Goal: Information Seeking & Learning: Find specific fact

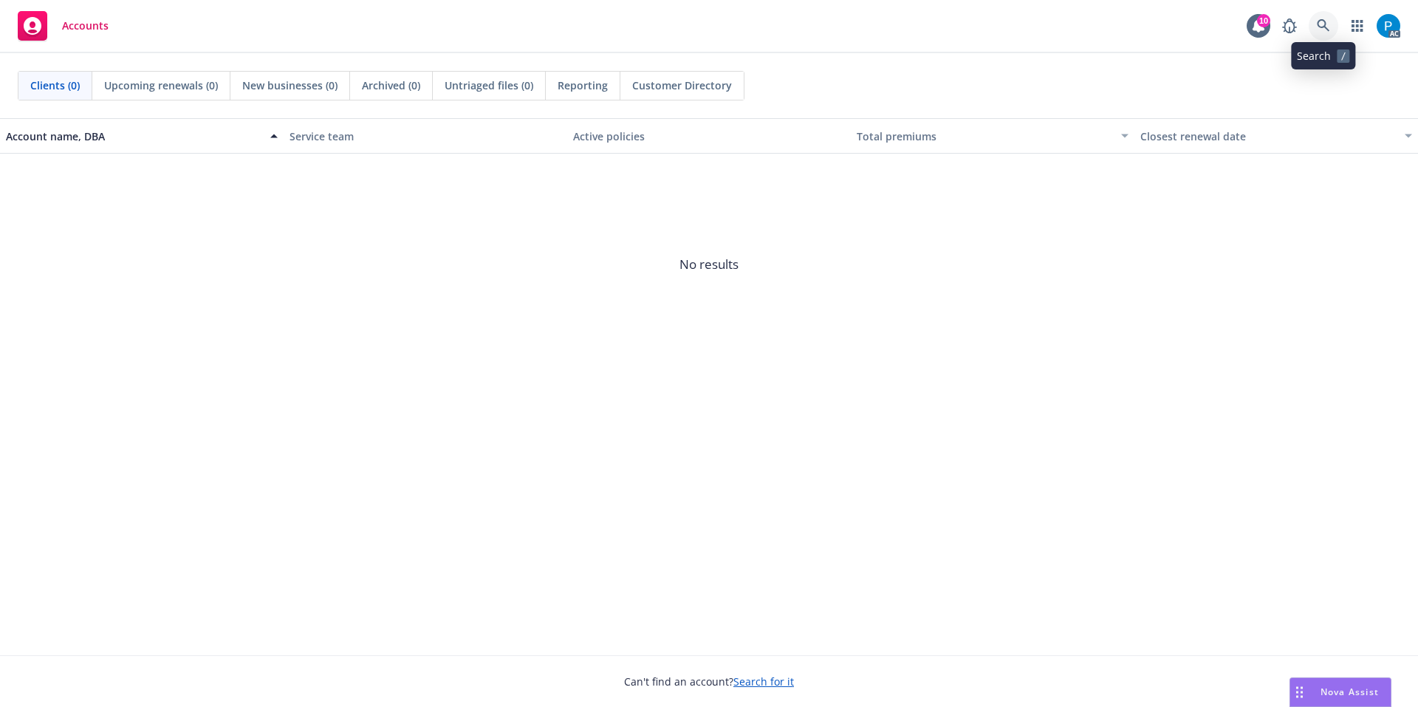
click at [1324, 24] on icon at bounding box center [1323, 25] width 13 height 13
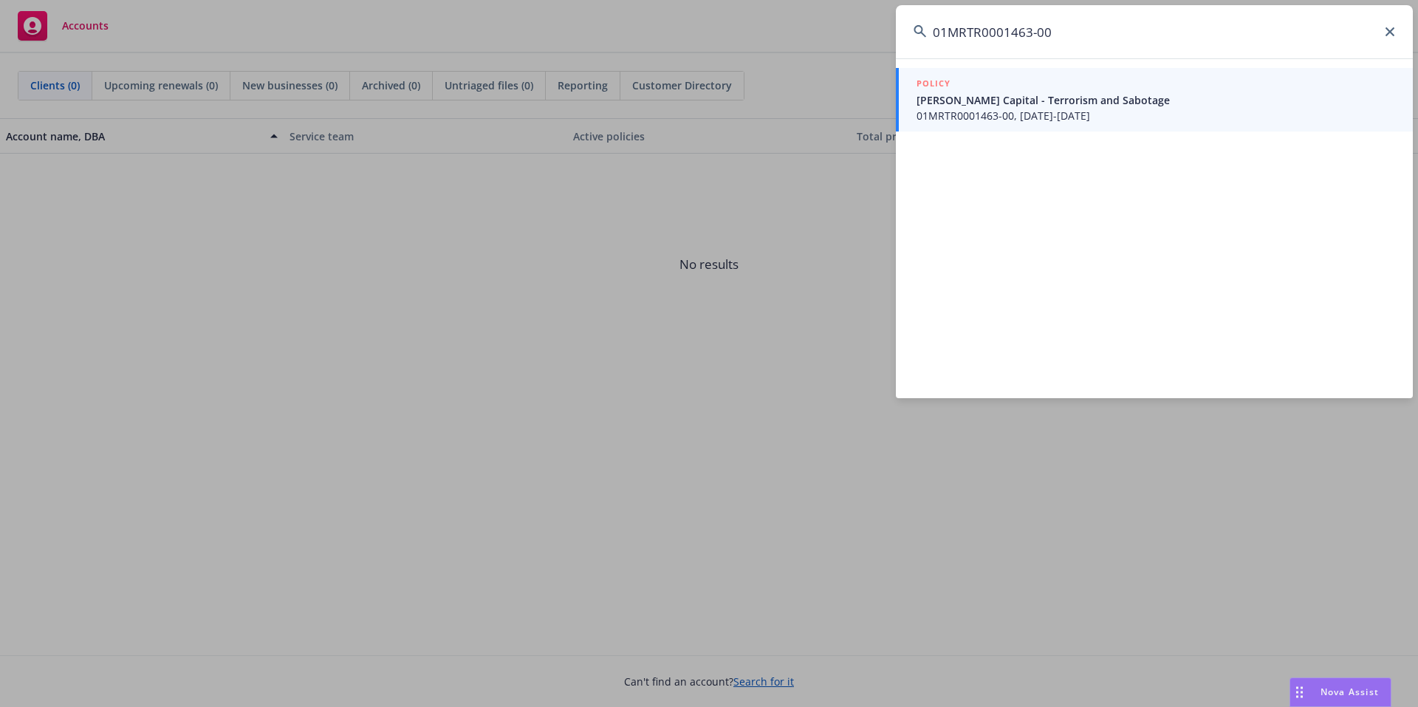
type input "01MRTR0001463-00"
click at [1001, 117] on span "01MRTR0001463-00, 07/20/2025-07/20/2026" at bounding box center [1156, 116] width 479 height 16
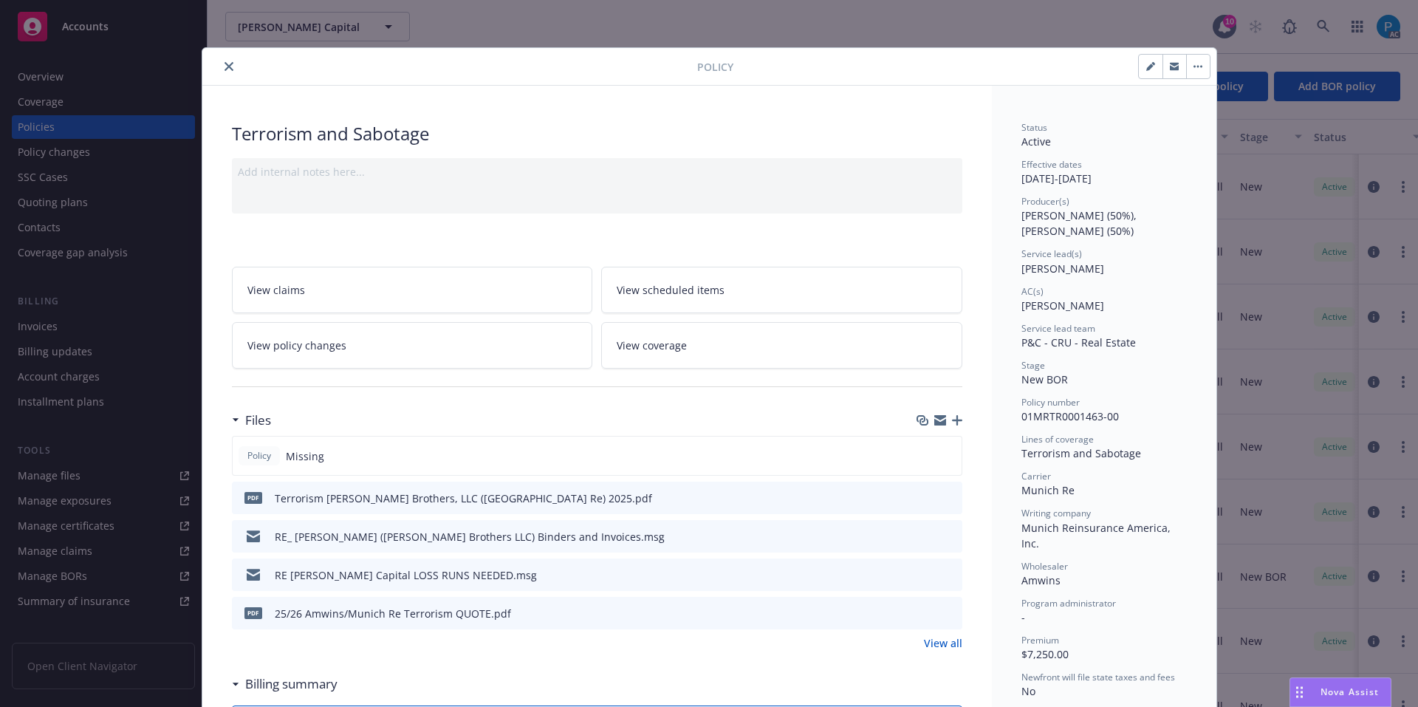
click at [227, 65] on icon "close" at bounding box center [229, 66] width 9 height 9
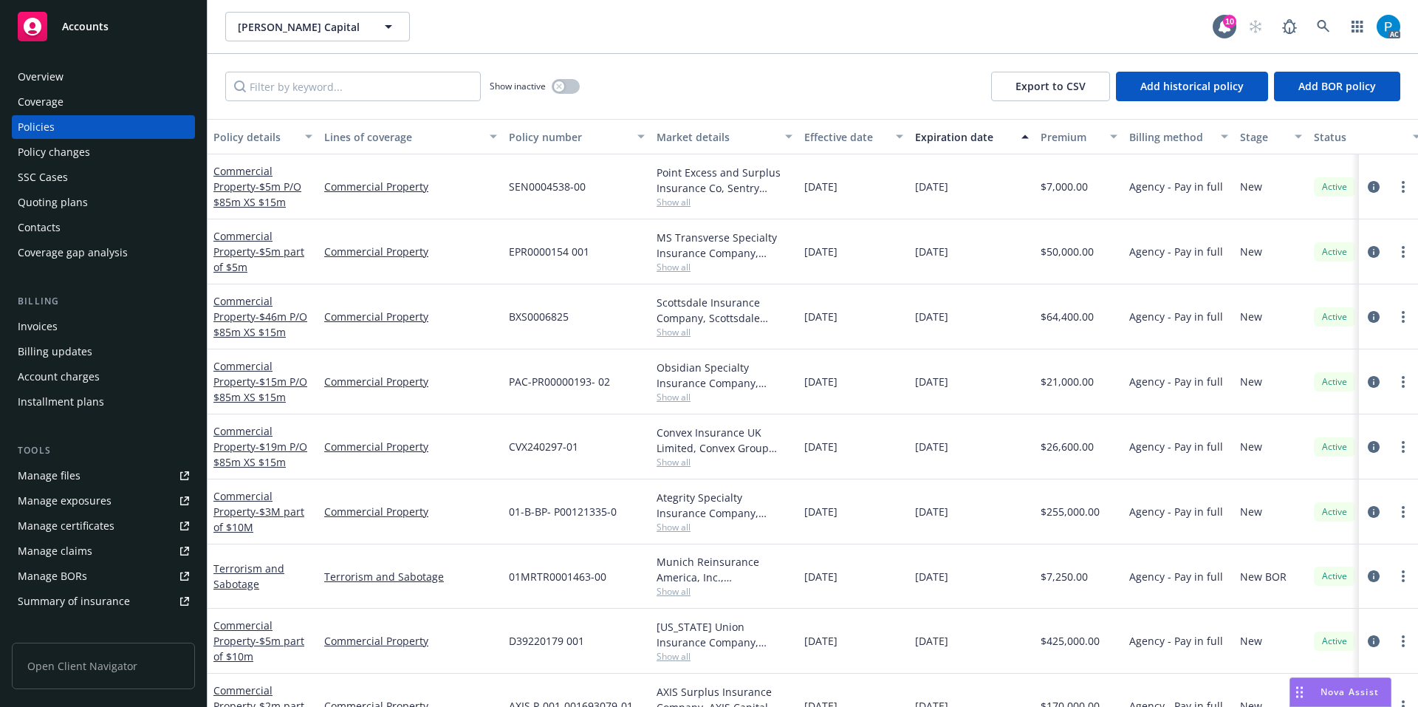
click at [72, 318] on div "Invoices" at bounding box center [103, 327] width 171 height 24
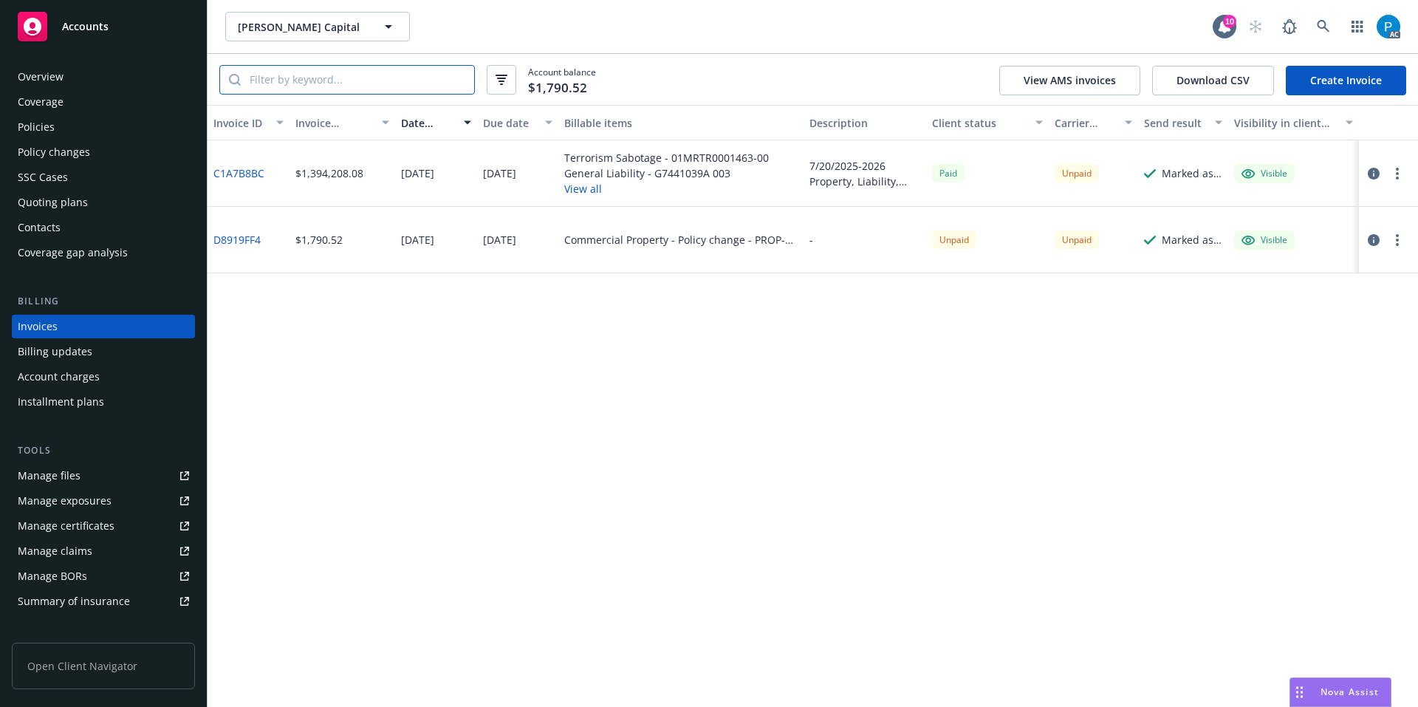
click at [382, 75] on input "search" at bounding box center [357, 80] width 233 height 28
paste input "01MRTR0001463-00"
type input "01MRTR0001463-00"
click at [1381, 172] on button "button" at bounding box center [1374, 174] width 18 height 18
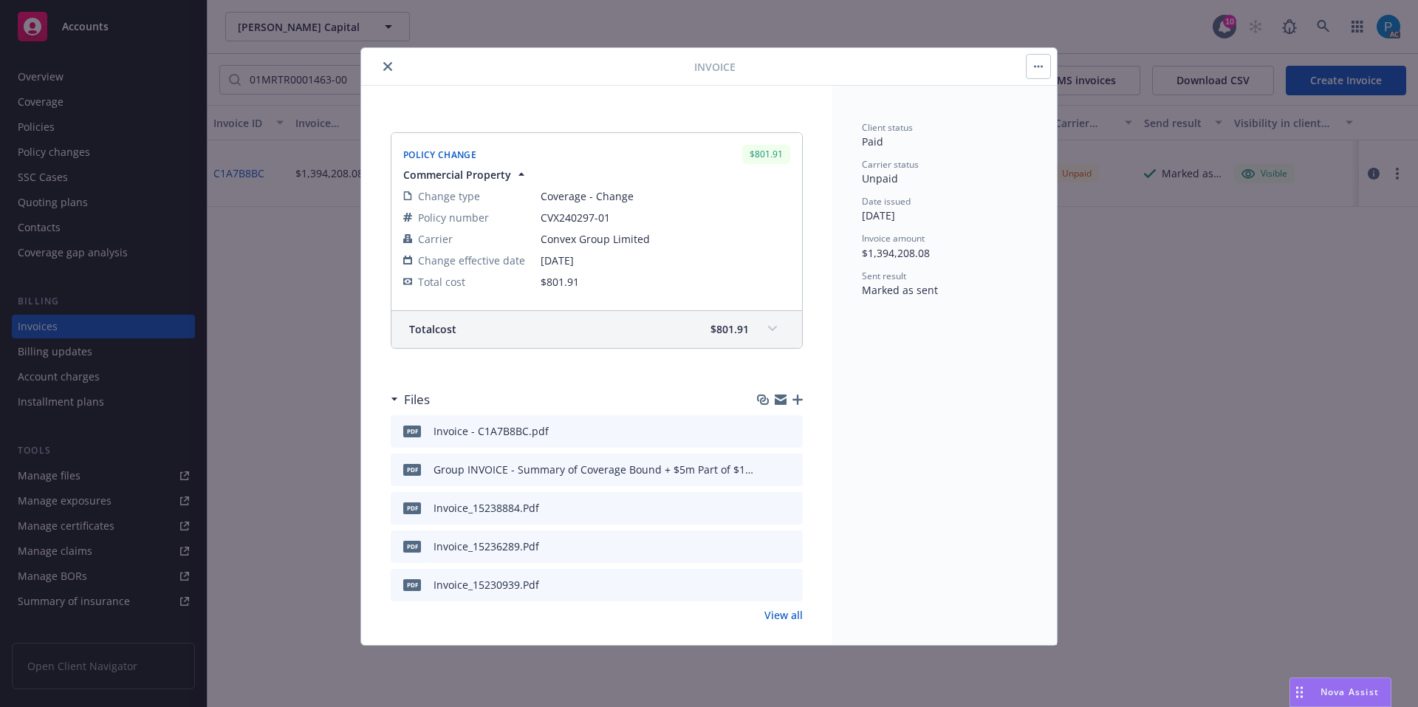
scroll to position [3804, 0]
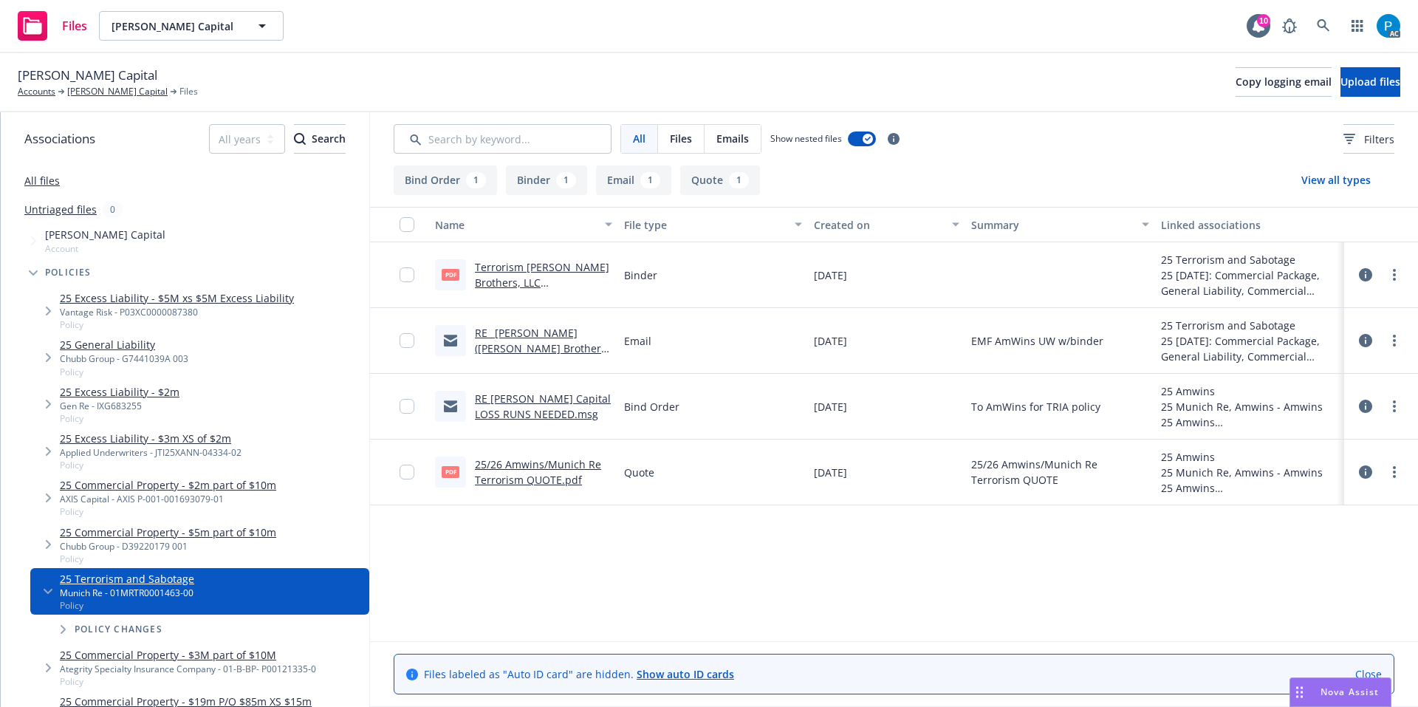
click at [540, 278] on link "Terrorism Binder - Buckley Brothers, LLC (Munich Re) 2025.pdf" at bounding box center [542, 290] width 134 height 61
click at [511, 465] on link "25/26 Amwins/Munich Re Terrorism QUOTE.pdf" at bounding box center [538, 472] width 126 height 30
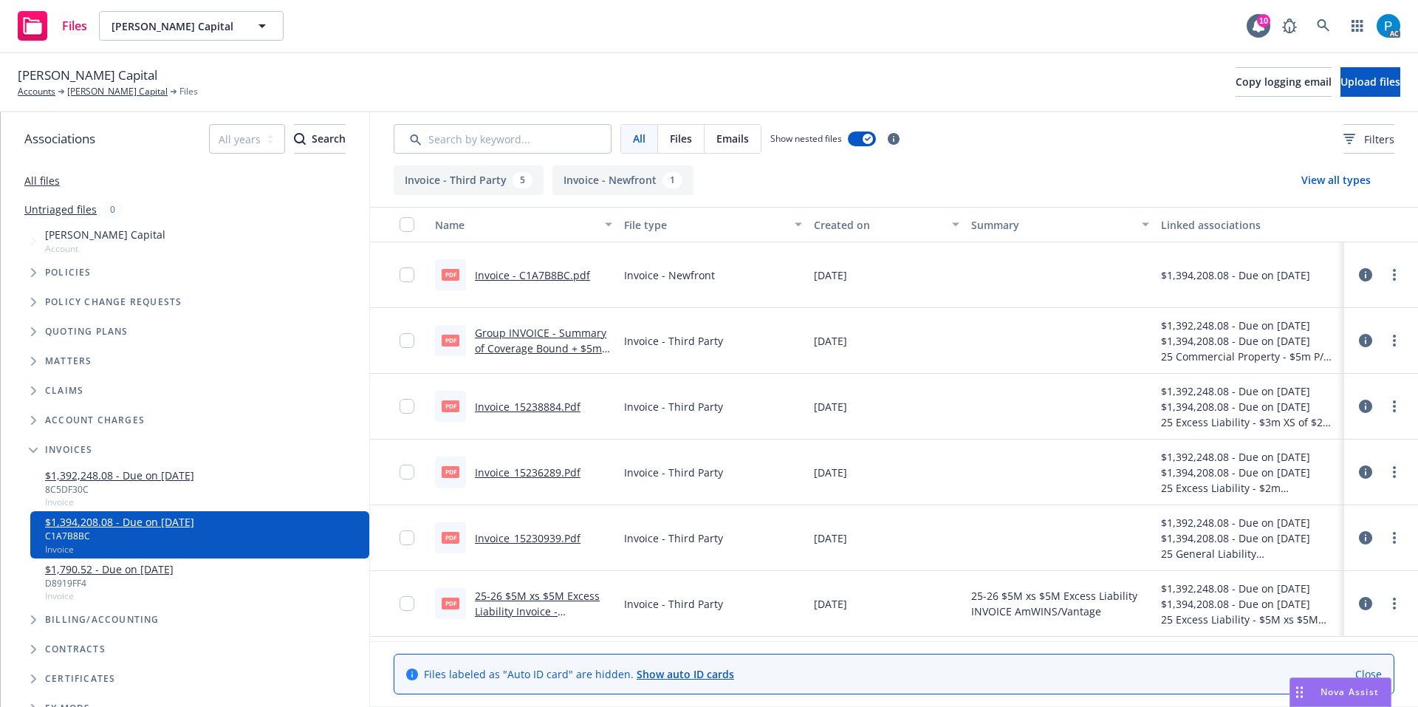
click at [507, 348] on link "Group INVOICE - Summary of Coverage Bound + $5m Part of $10m Lead [PERSON_NAME]…" at bounding box center [540, 372] width 131 height 92
click at [756, 321] on div "Invoice - Third Party" at bounding box center [712, 341] width 189 height 66
click at [556, 409] on link "Invoice_15238884.Pdf" at bounding box center [528, 407] width 106 height 14
click at [531, 474] on link "Invoice_15236289.Pdf" at bounding box center [528, 472] width 106 height 14
click at [537, 540] on link "Invoice_15230939.Pdf" at bounding box center [528, 538] width 106 height 14
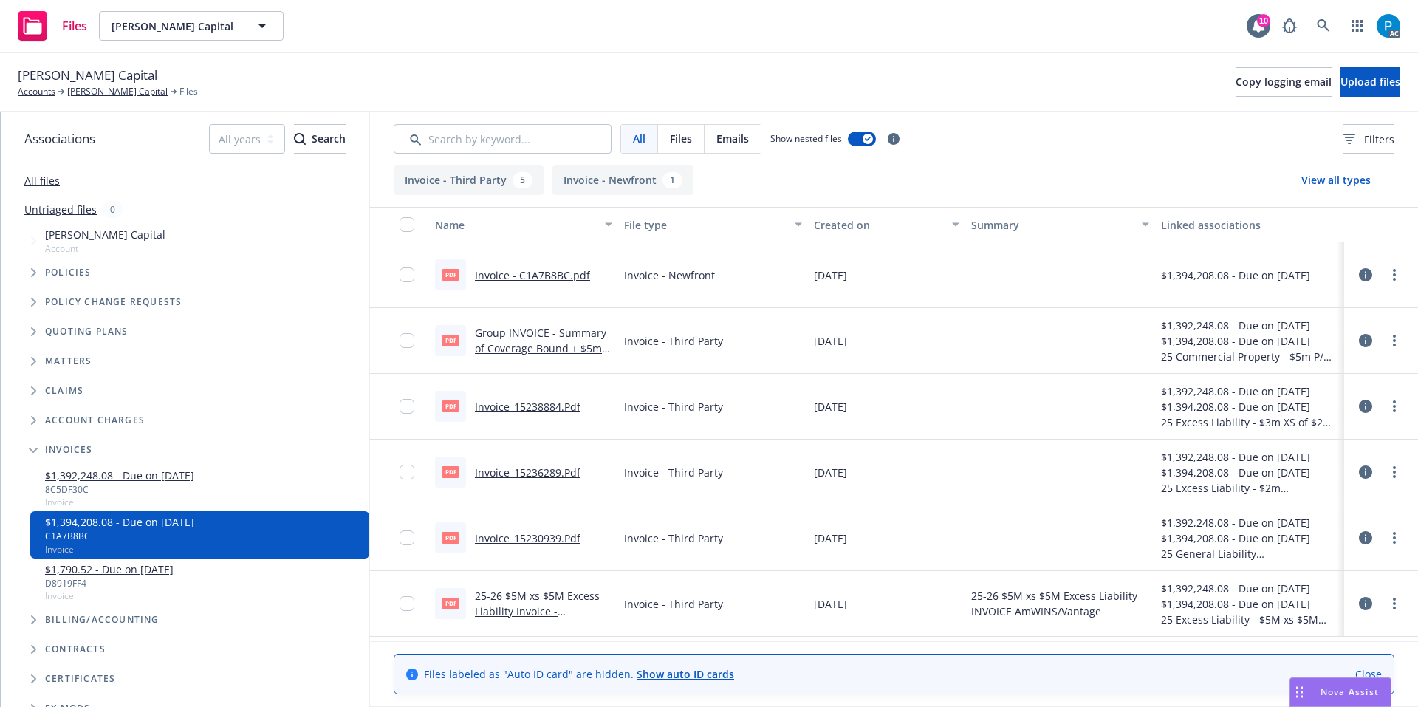
click at [537, 600] on link "25-26 $5M xs $5M Excess Liability Invoice - AmWINS/Vantage.Pdf" at bounding box center [537, 611] width 125 height 45
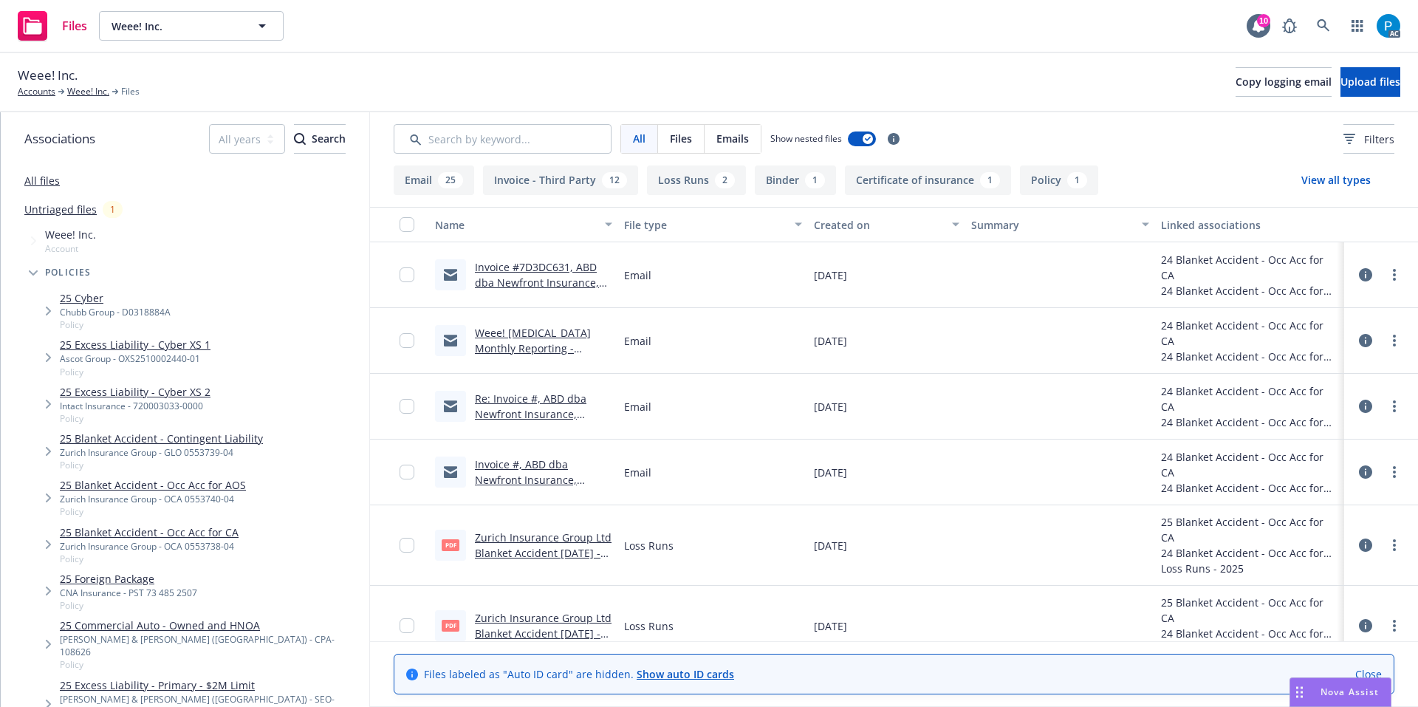
scroll to position [222, 0]
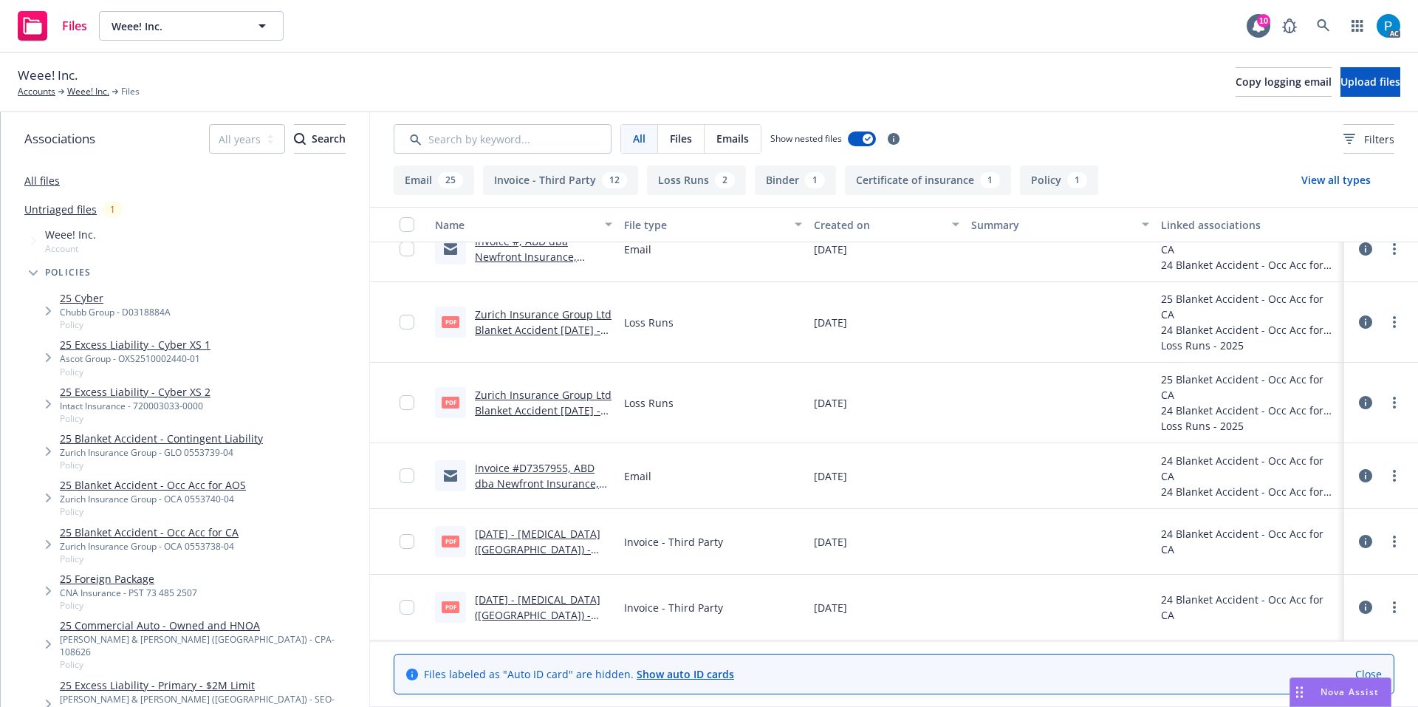
click at [547, 532] on link "[DATE] - [MEDICAL_DATA] ([GEOGRAPHIC_DATA]) - Monthly Report - [GEOGRAPHIC_DATA…" at bounding box center [538, 565] width 126 height 76
click at [547, 605] on link "[DATE] - [MEDICAL_DATA] ([GEOGRAPHIC_DATA]) - Monthly Report - [GEOGRAPHIC_DATA…" at bounding box center [538, 630] width 126 height 76
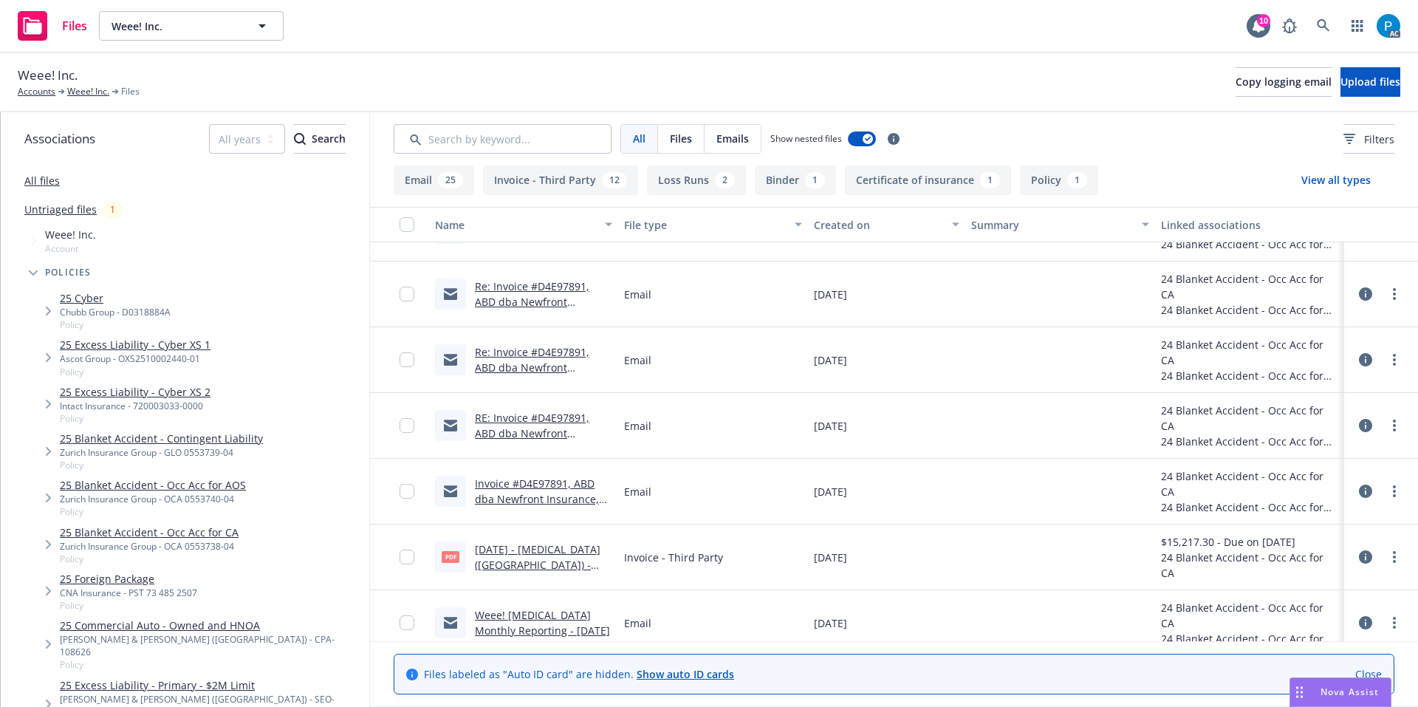
scroll to position [813, 0]
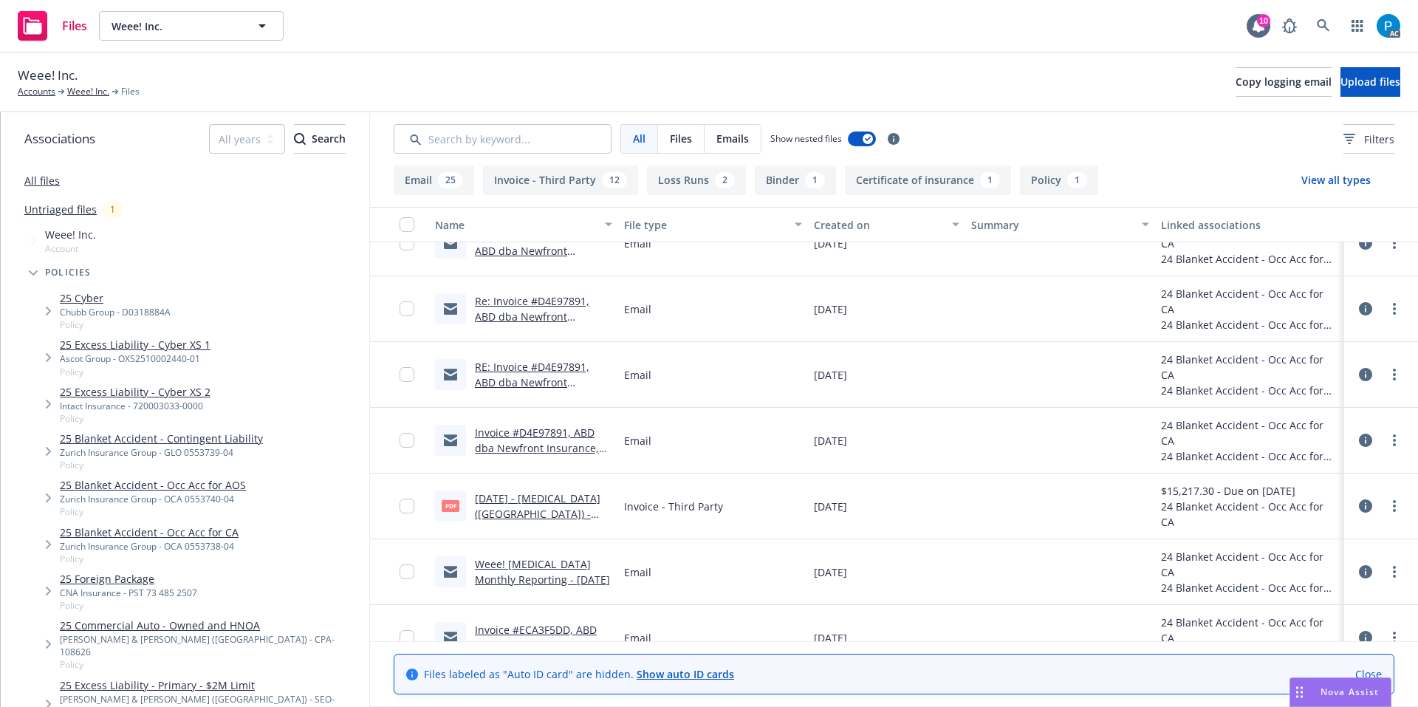
click at [528, 499] on link "[DATE] - [MEDICAL_DATA] ([GEOGRAPHIC_DATA]) - Monthly Report - [GEOGRAPHIC_DATA…" at bounding box center [538, 529] width 126 height 76
